Goal: Transaction & Acquisition: Download file/media

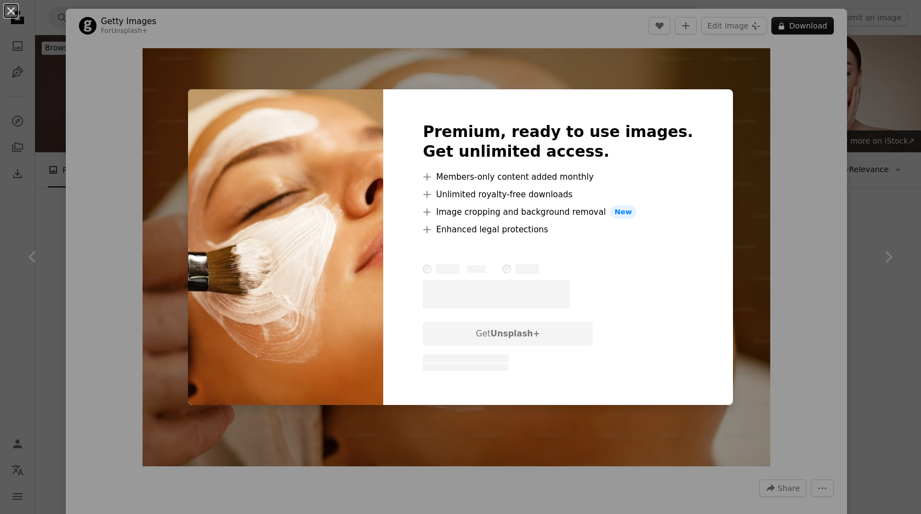
scroll to position [185, 0]
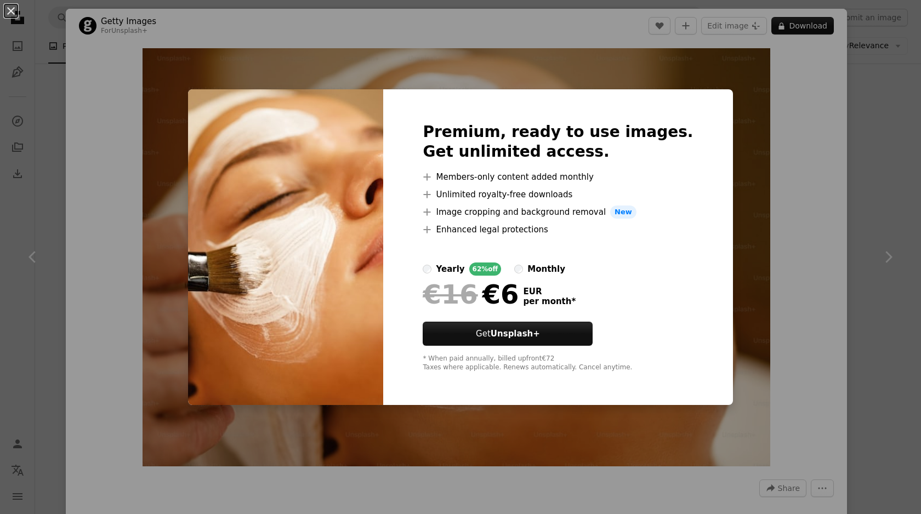
click at [754, 304] on div "An X shape Premium, ready to use images. Get unlimited access. A plus sign Memb…" at bounding box center [460, 257] width 921 height 514
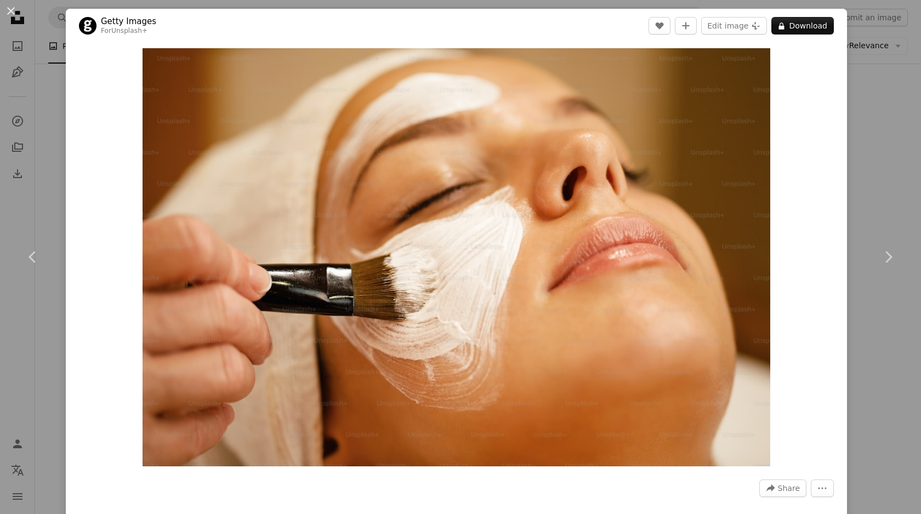
click at [883, 118] on div "An X shape Chevron left Chevron right Getty Images For Unsplash+ A heart A plus…" at bounding box center [460, 257] width 921 height 514
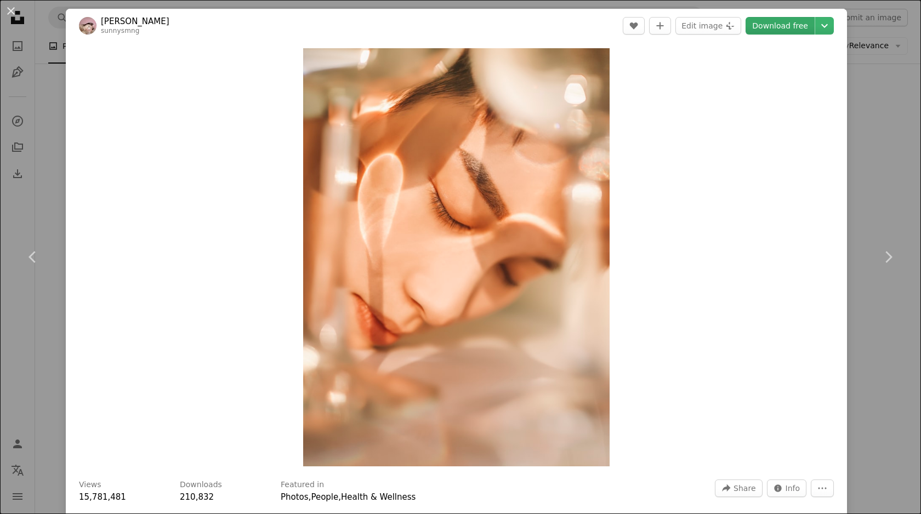
click at [788, 21] on link "Download free" at bounding box center [779, 26] width 69 height 18
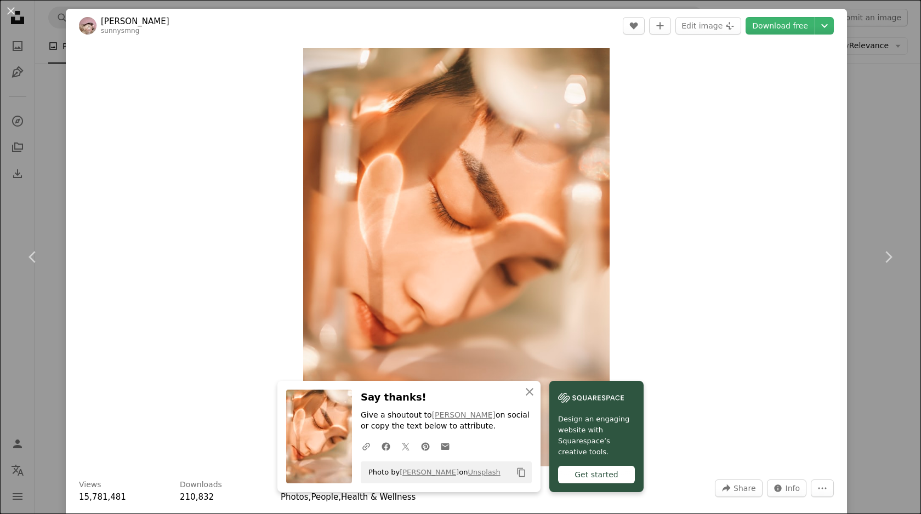
click at [876, 178] on div "An X shape Chevron left Chevron right An X shape Close Say thanks! Give a shout…" at bounding box center [460, 257] width 921 height 514
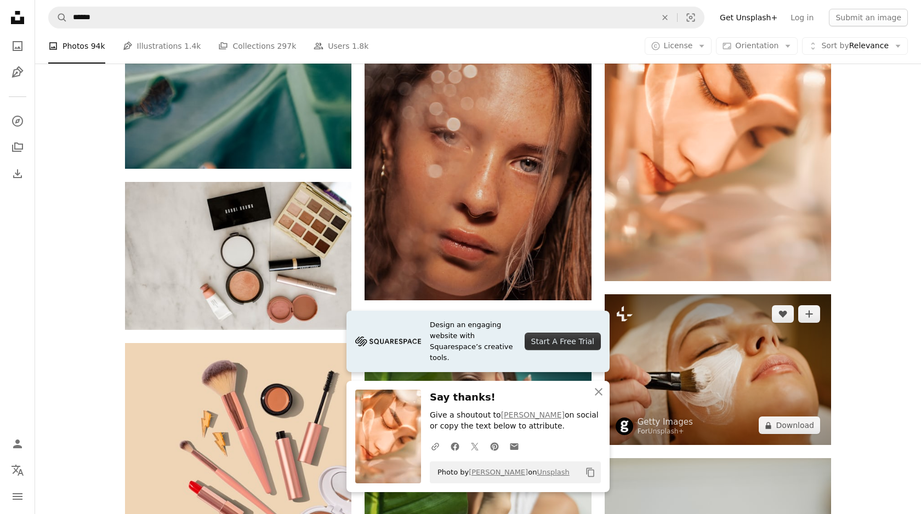
scroll to position [623, 0]
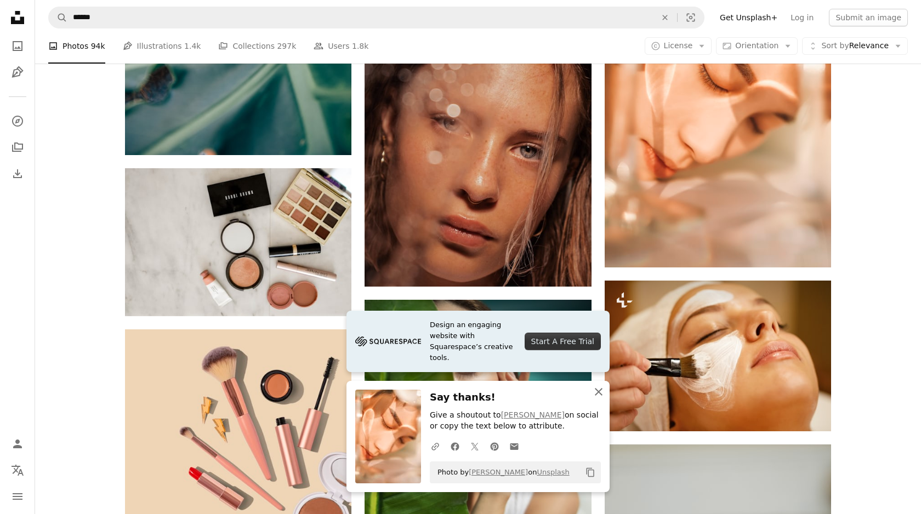
click at [599, 393] on icon "An X shape" at bounding box center [598, 391] width 13 height 13
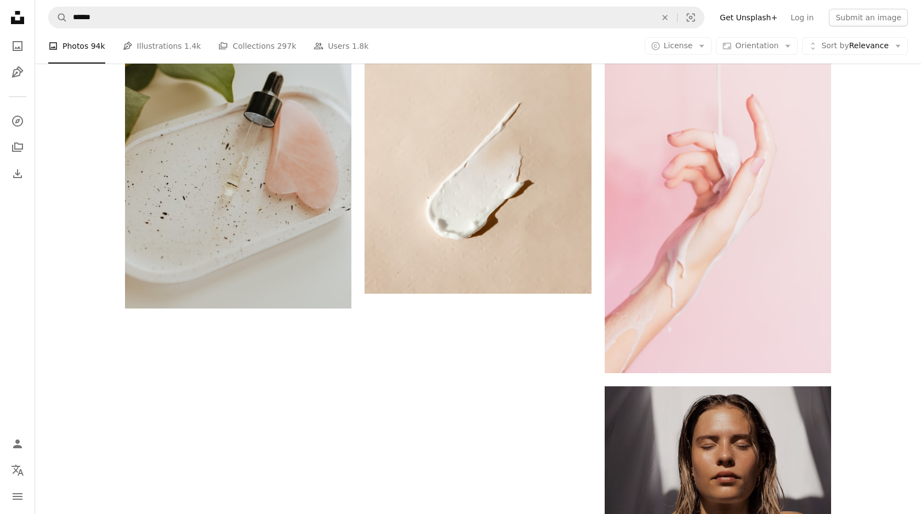
scroll to position [1766, 0]
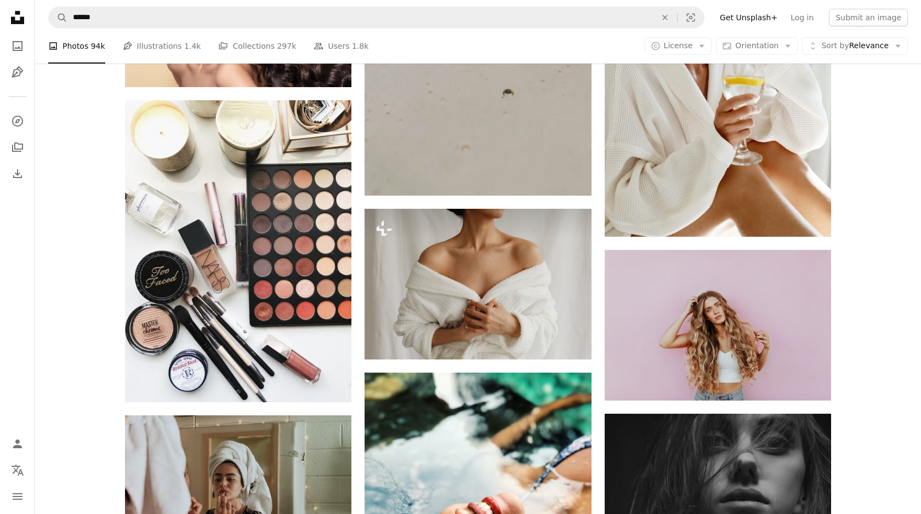
scroll to position [4289, 0]
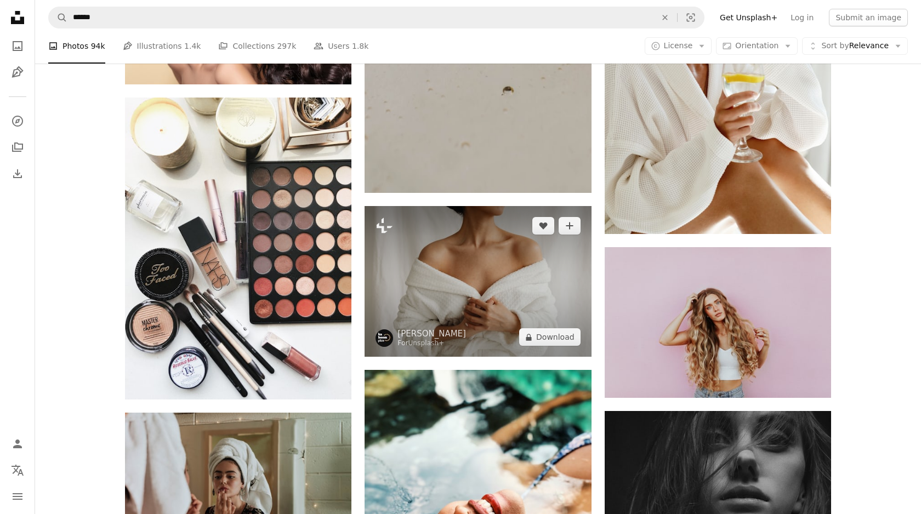
click at [512, 206] on img at bounding box center [477, 281] width 226 height 151
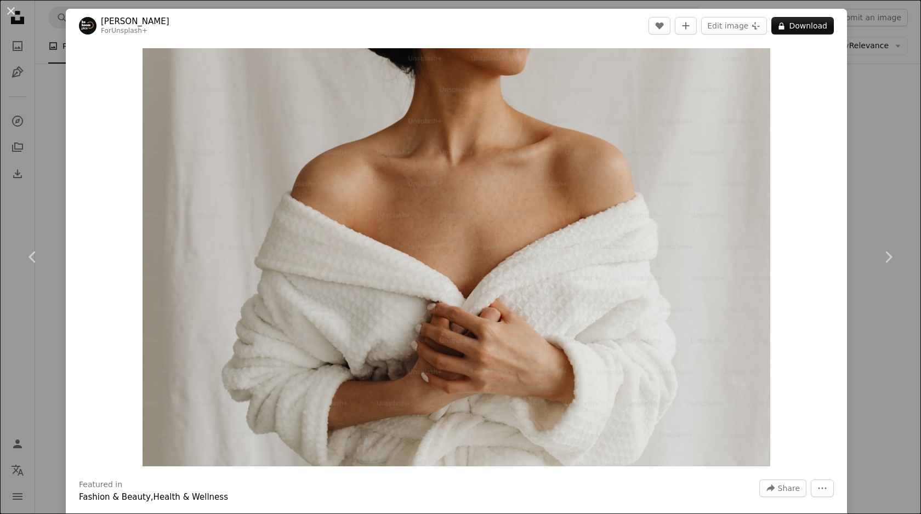
click at [888, 177] on div "An X shape Chevron left Chevron right [PERSON_NAME] For Unsplash+ A heart A plu…" at bounding box center [460, 257] width 921 height 514
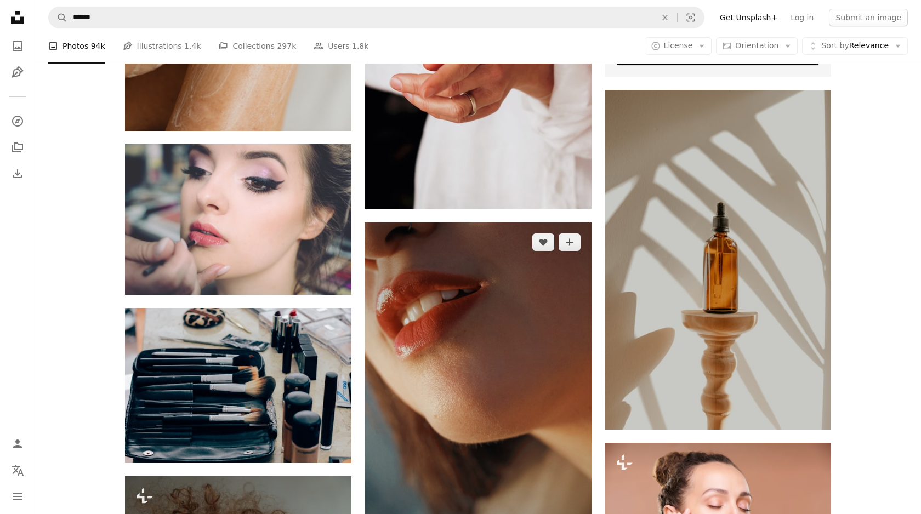
scroll to position [5775, 0]
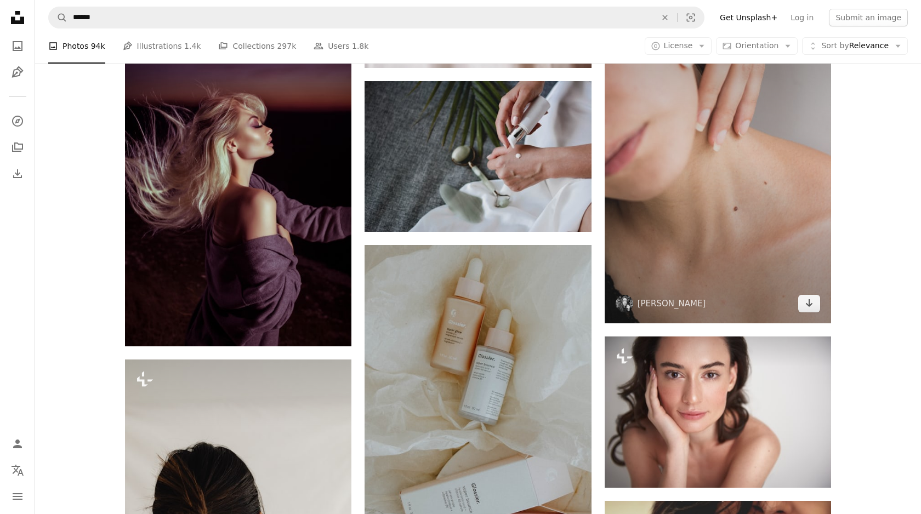
scroll to position [8161, 0]
